Goal: Find specific page/section: Find specific page/section

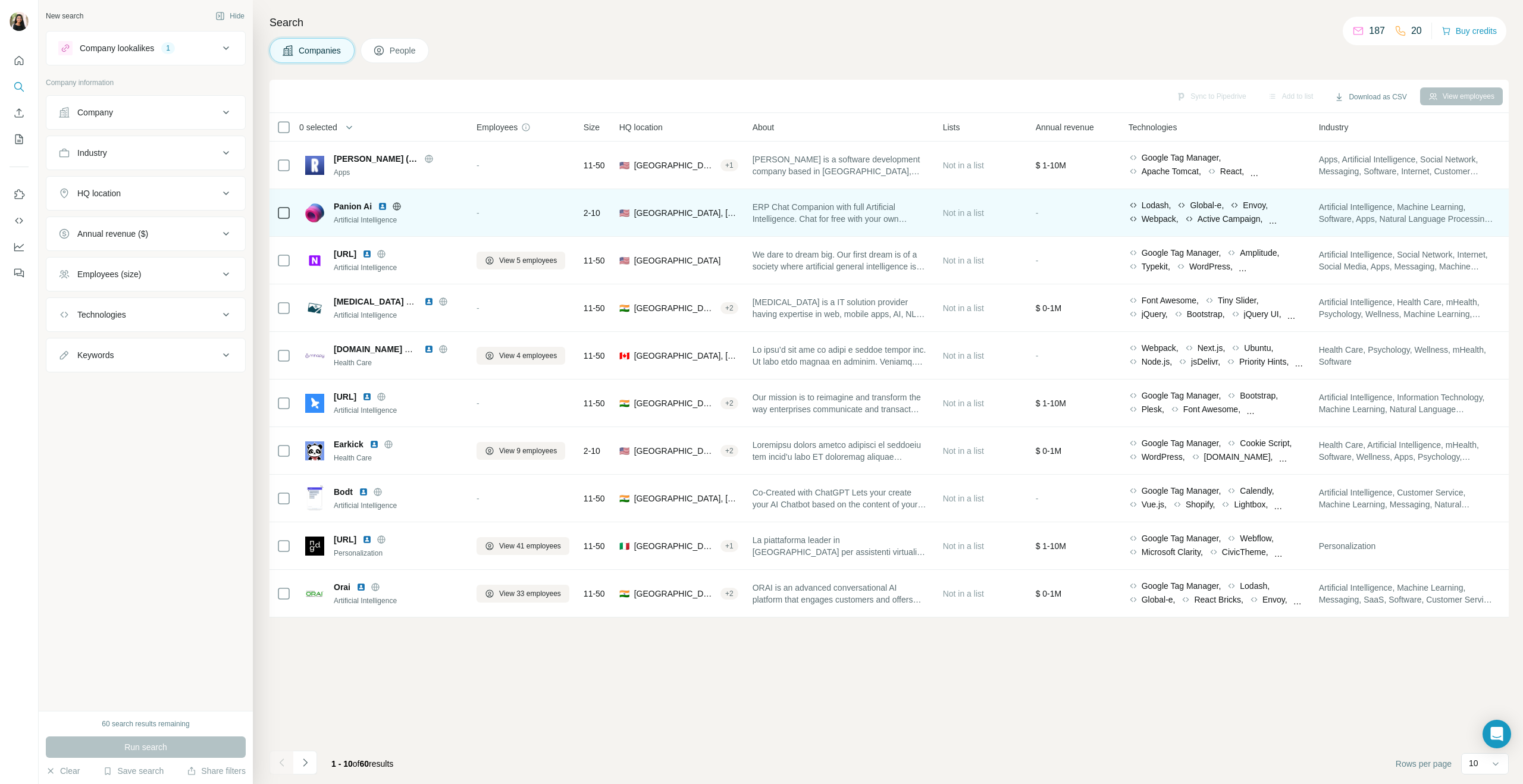
click at [335, 205] on span "Panion Ai" at bounding box center [353, 206] width 38 height 12
click at [308, 215] on img at bounding box center [315, 213] width 19 height 19
click at [713, 212] on span "[GEOGRAPHIC_DATA], [US_STATE]" at bounding box center [686, 213] width 104 height 12
click at [383, 206] on img at bounding box center [382, 206] width 9 height 9
